Goal: Check status: Check status

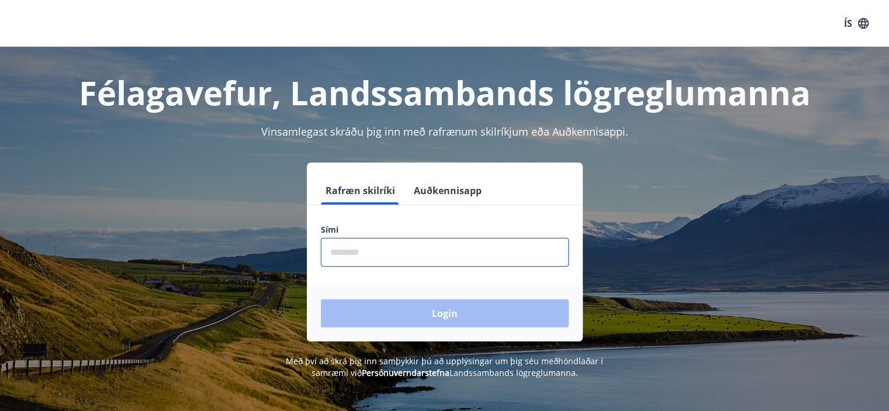
click at [426, 240] on input "phone" at bounding box center [445, 252] width 248 height 29
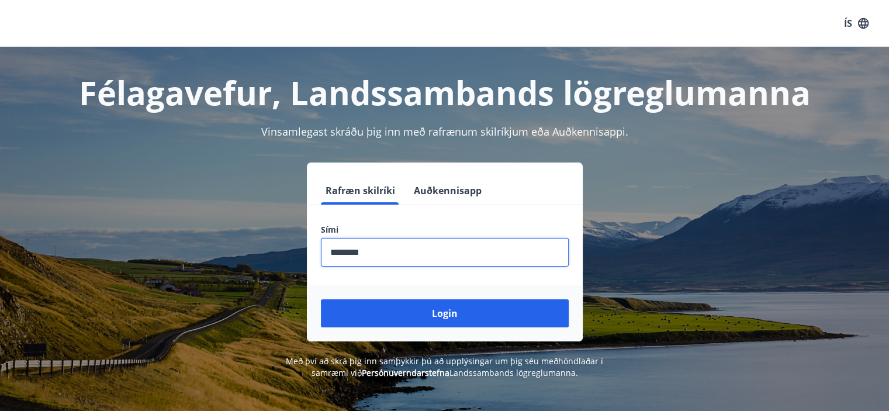
type input "********"
click at [321, 299] on button "Login" at bounding box center [445, 313] width 248 height 28
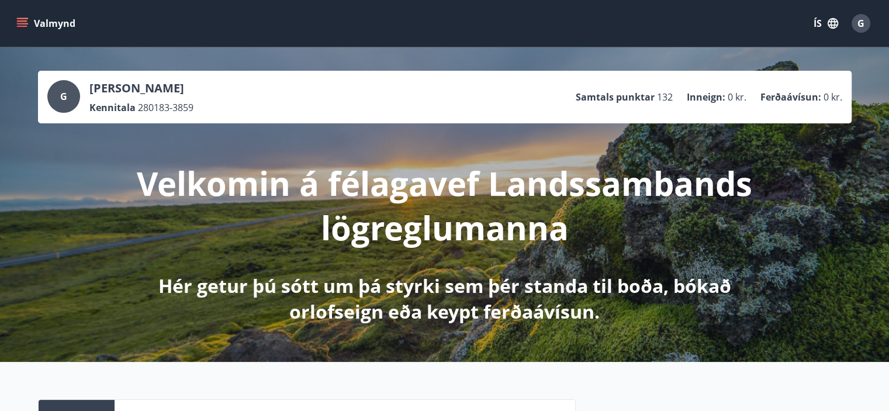
click at [858, 26] on span "G" at bounding box center [860, 23] width 7 height 13
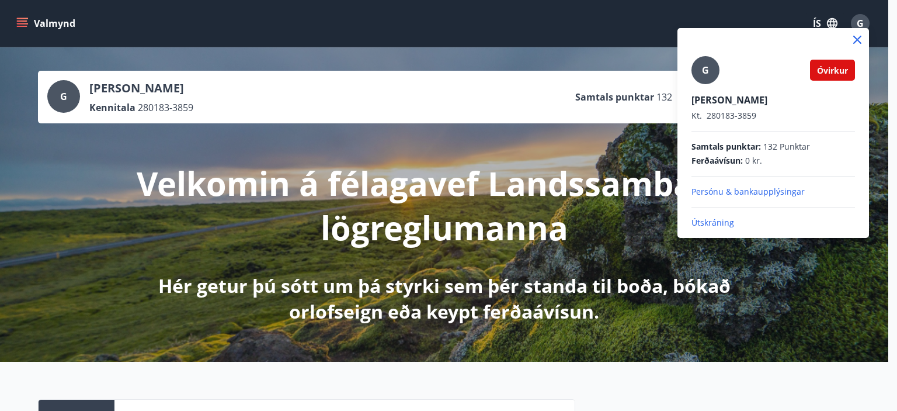
click at [855, 39] on icon at bounding box center [858, 40] width 14 height 14
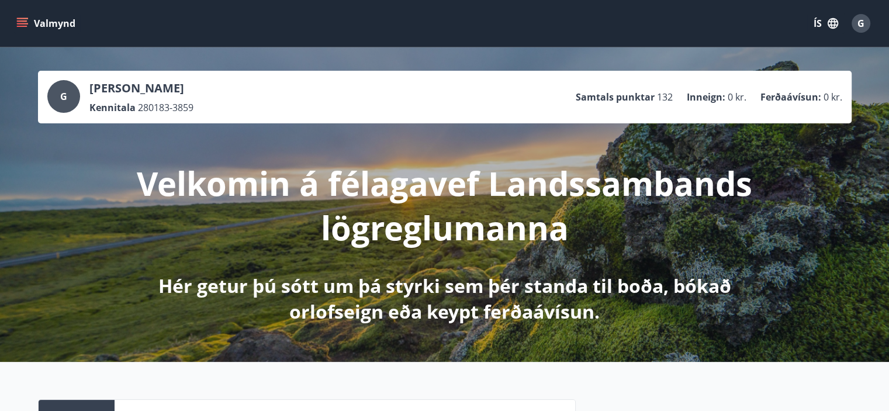
click at [41, 25] on button "Valmynd" at bounding box center [47, 23] width 66 height 21
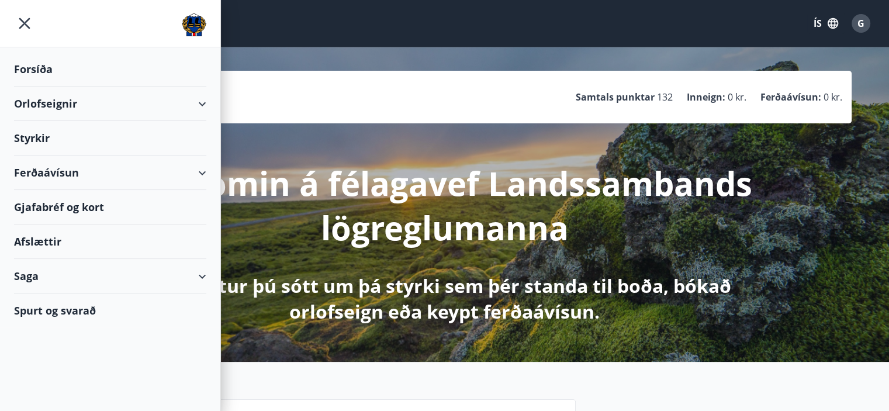
click at [185, 271] on div "Saga" at bounding box center [110, 276] width 192 height 34
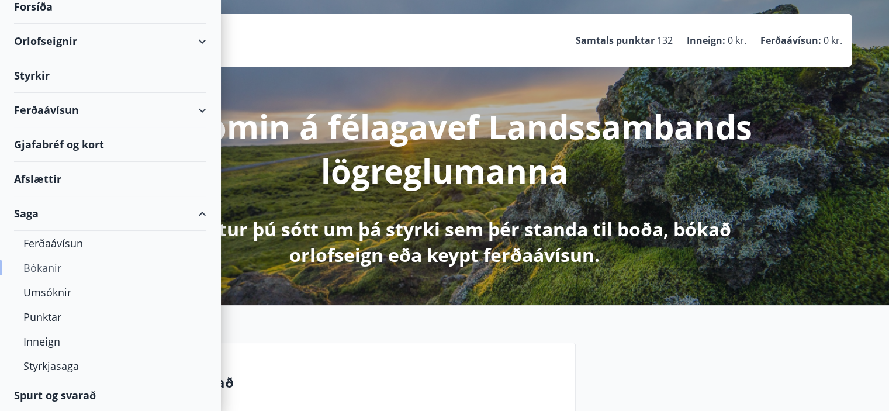
scroll to position [78, 0]
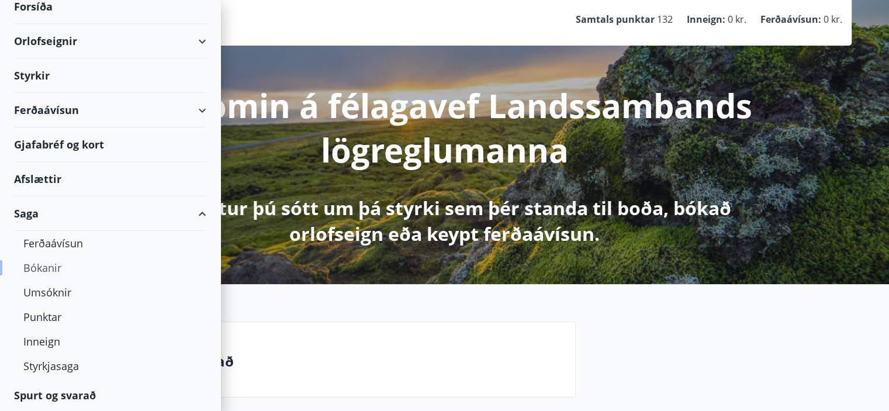
click at [56, 268] on div "Bókanir" at bounding box center [110, 267] width 174 height 25
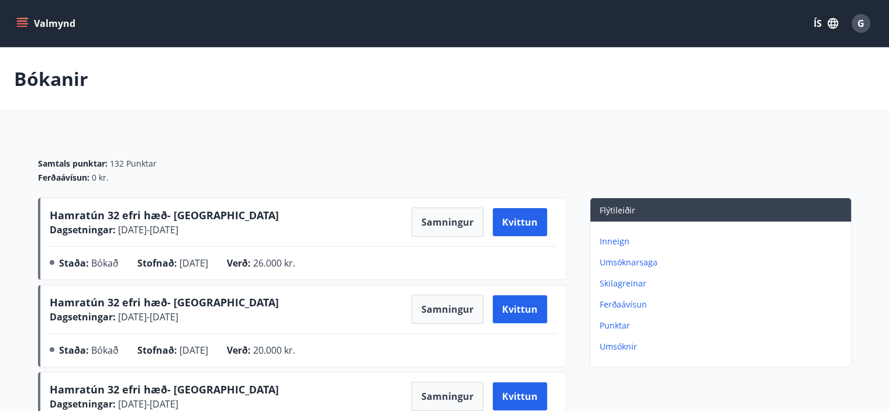
scroll to position [78, 0]
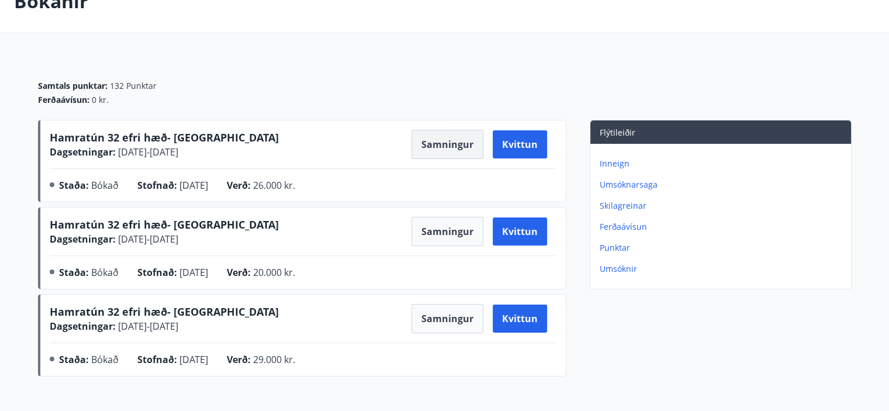
click at [463, 147] on button "Samningur" at bounding box center [447, 144] width 72 height 29
